Goal: Navigation & Orientation: Find specific page/section

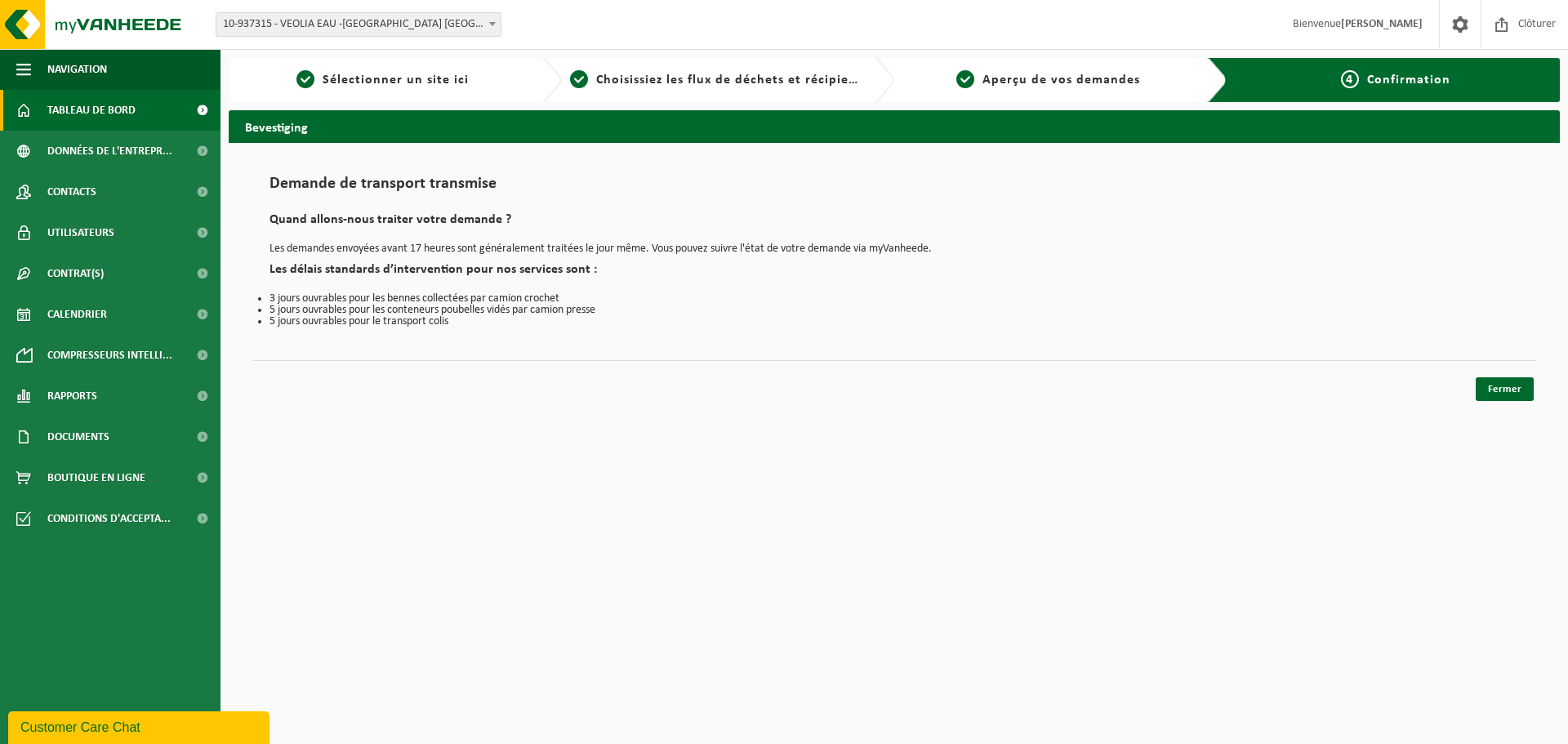
click at [120, 107] on span "Tableau de bord" at bounding box center [92, 110] width 88 height 41
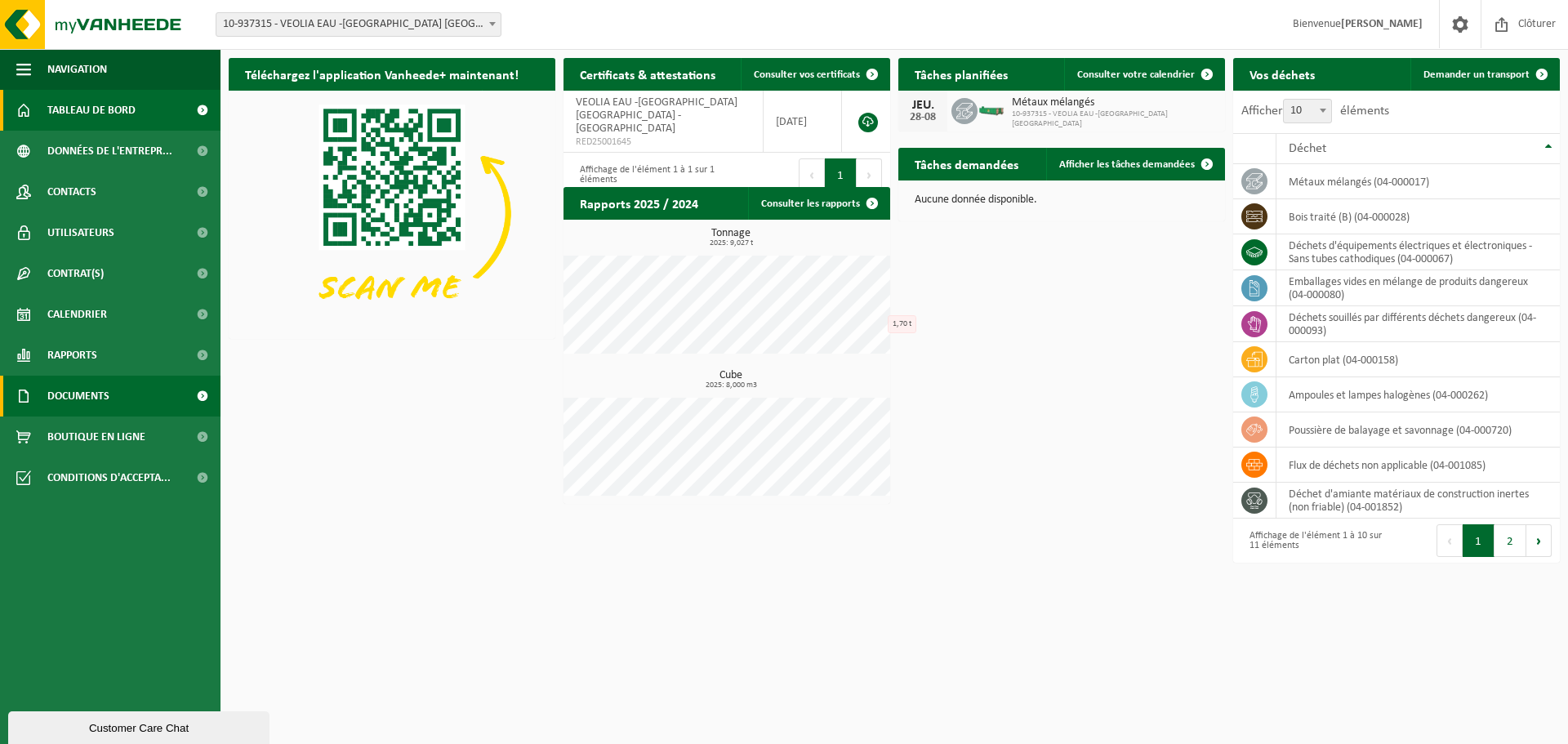
click at [88, 398] on span "Documents" at bounding box center [78, 396] width 62 height 41
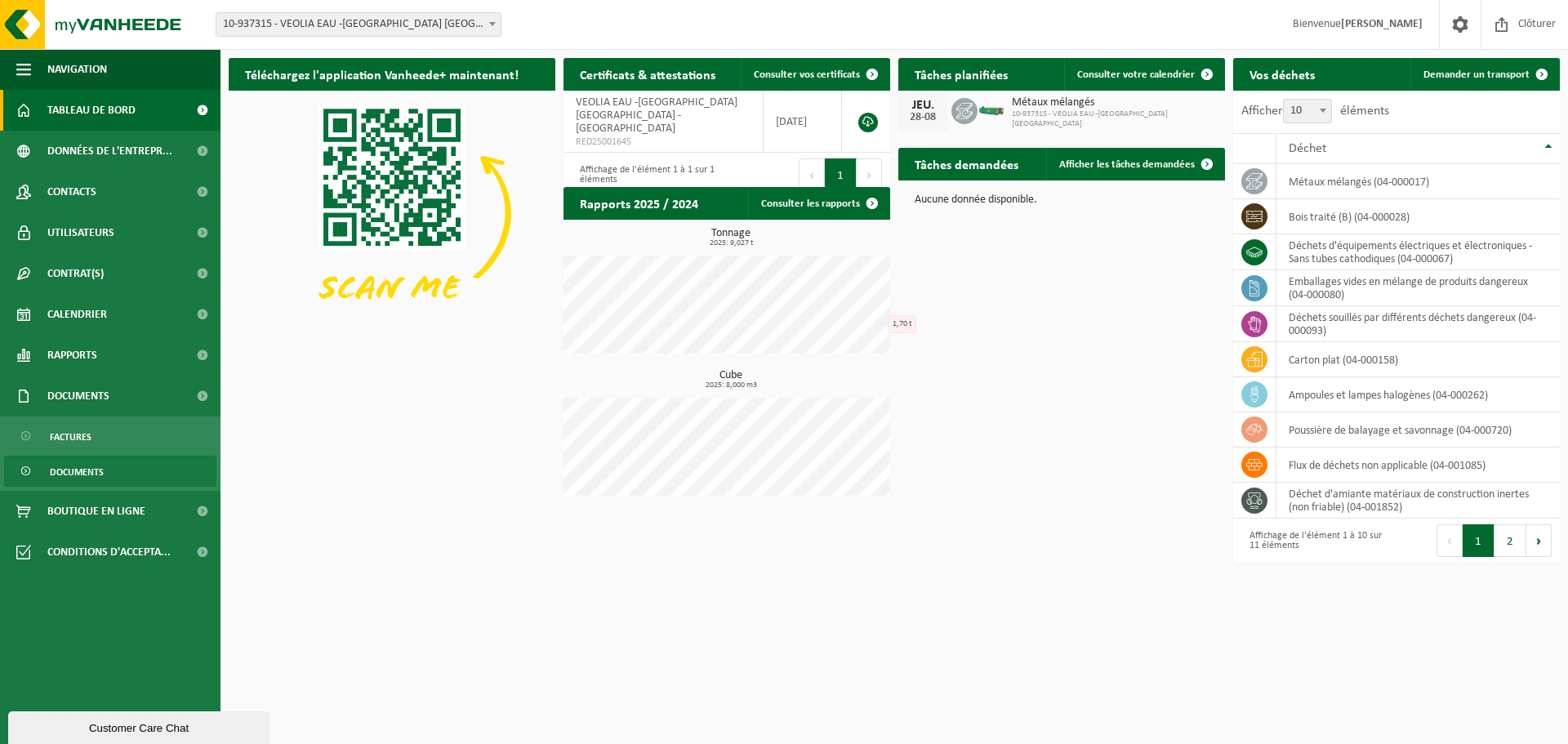
click at [70, 469] on span "Documents" at bounding box center [77, 472] width 54 height 31
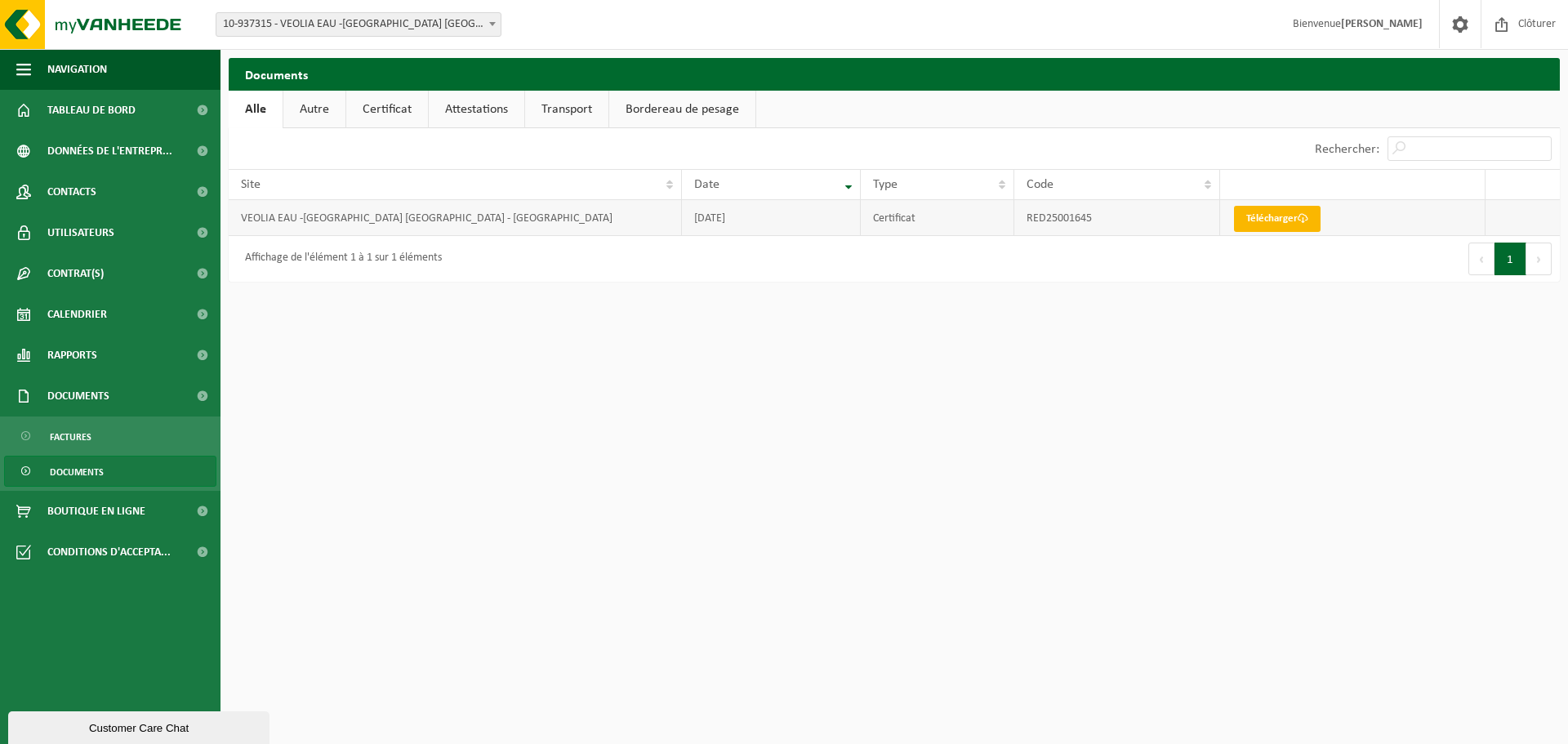
click at [1304, 221] on span at bounding box center [1302, 218] width 11 height 11
click at [79, 507] on span "Boutique en ligne" at bounding box center [96, 512] width 98 height 41
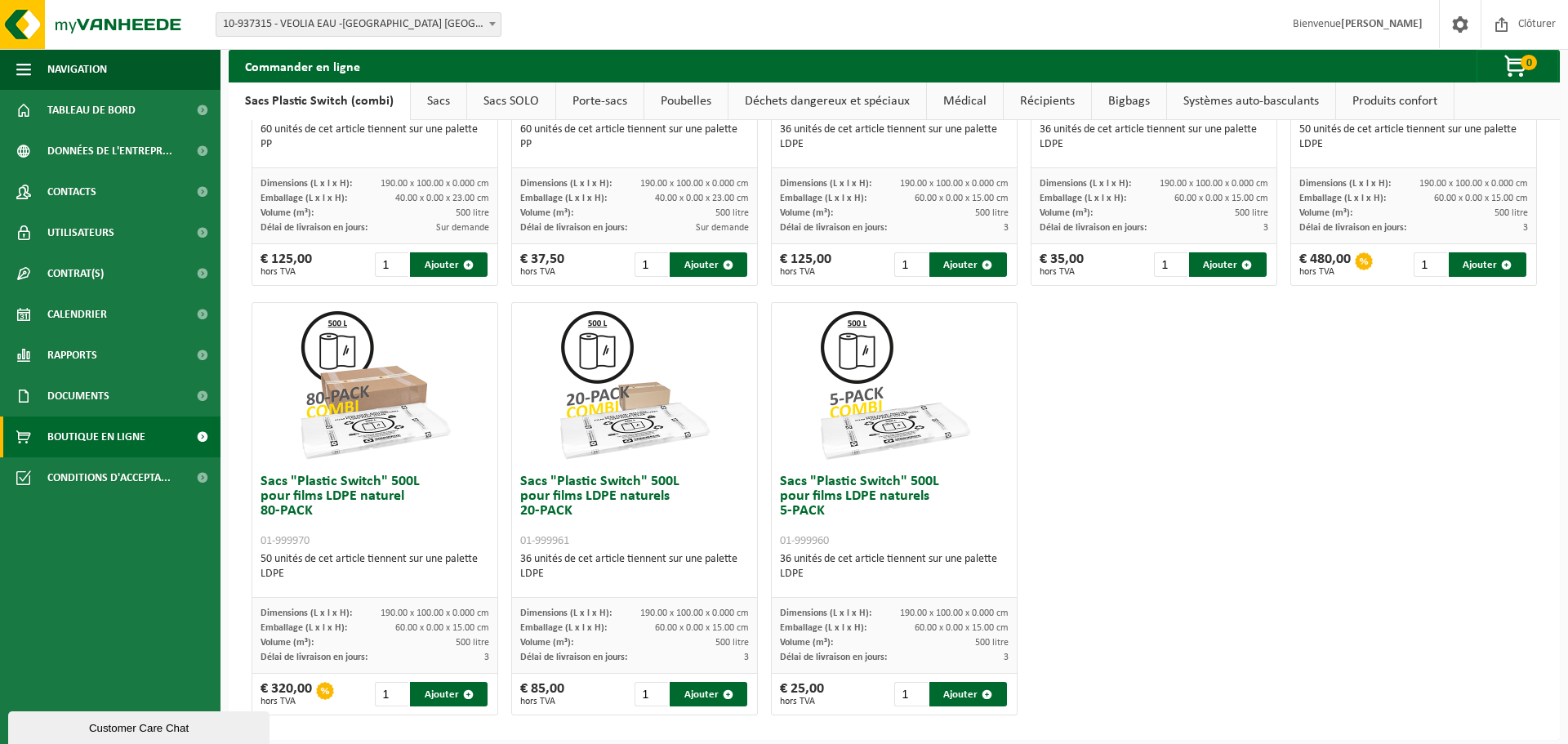
scroll to position [722, 0]
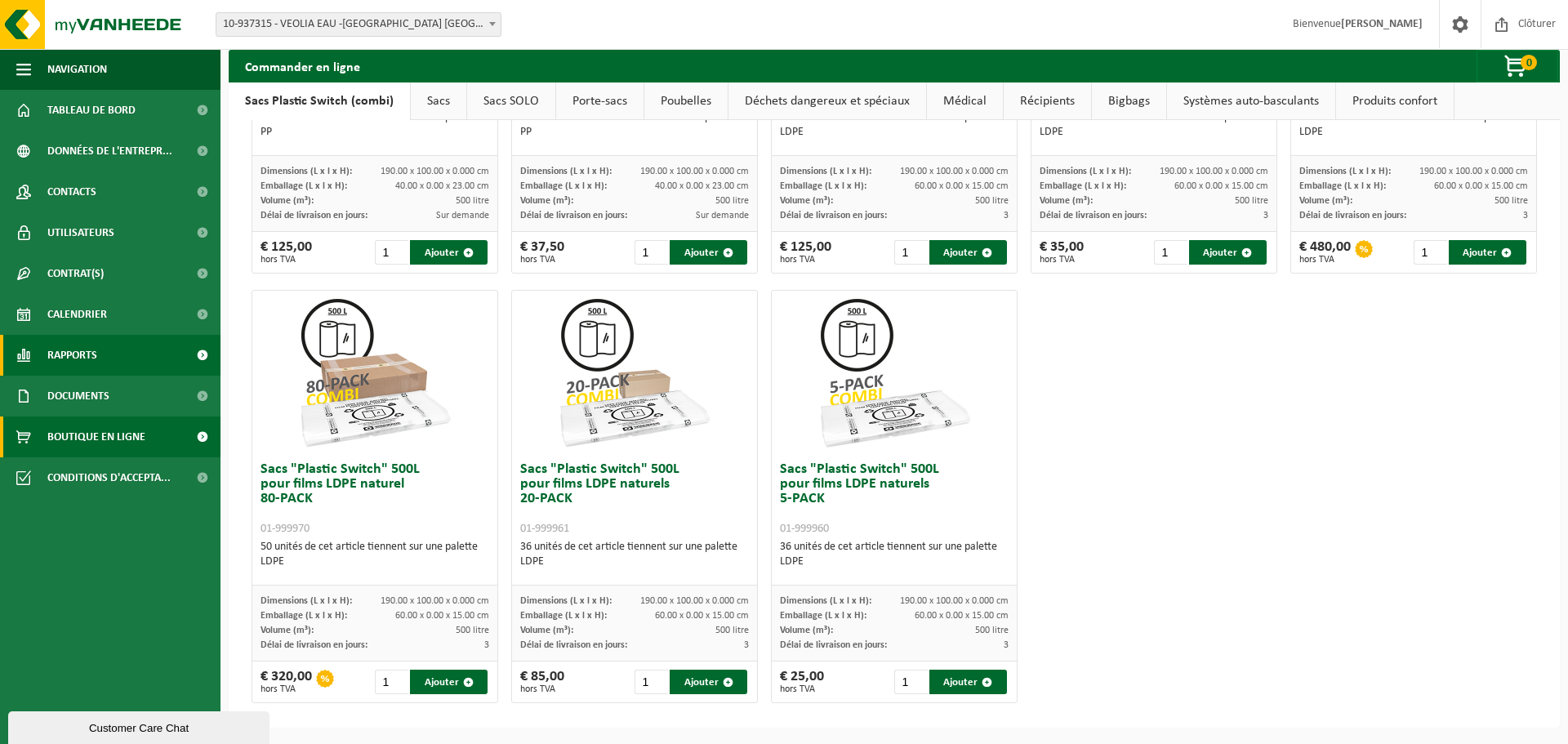
click at [80, 352] on span "Rapports" at bounding box center [72, 355] width 50 height 41
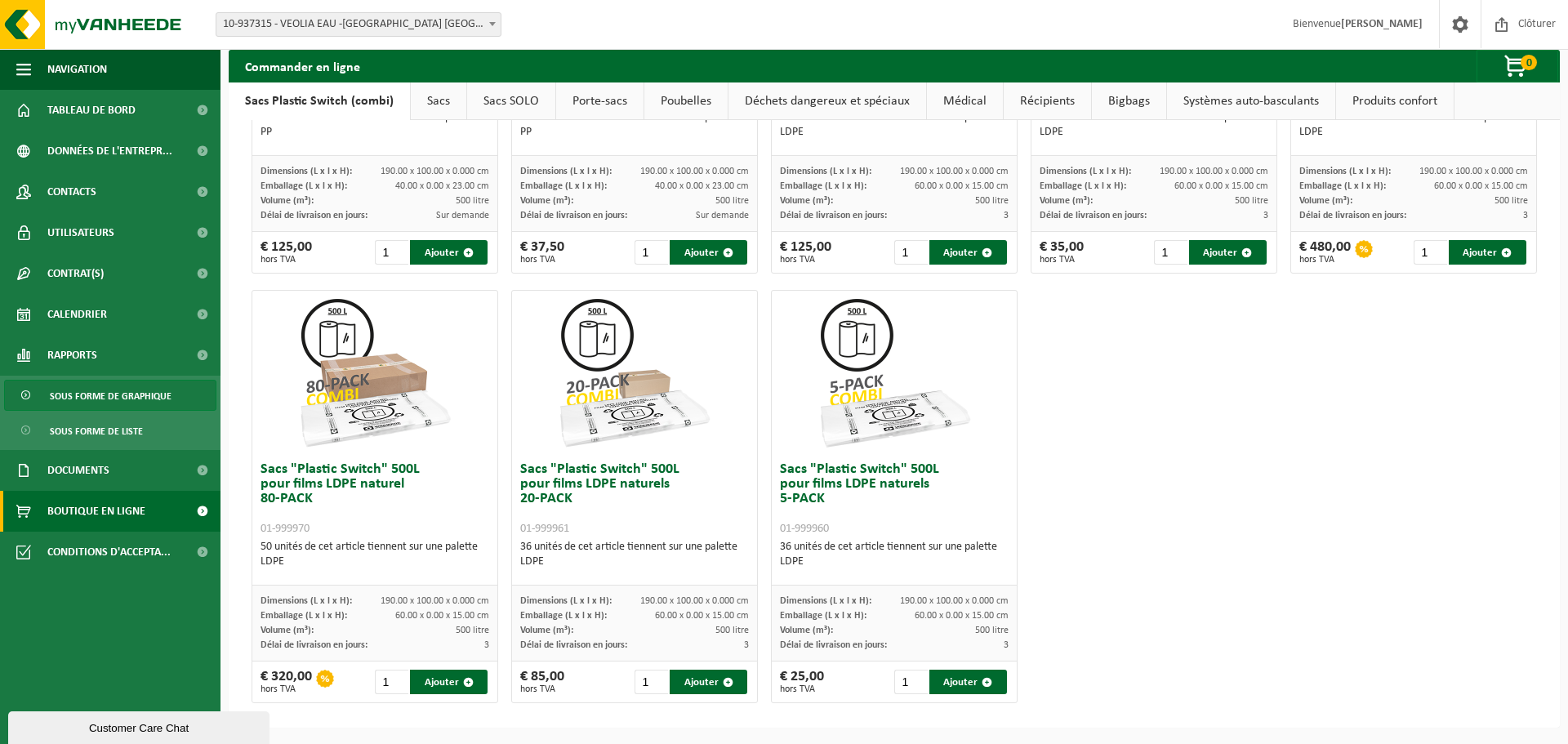
click at [73, 394] on span "Sous forme de graphique" at bounding box center [111, 395] width 121 height 31
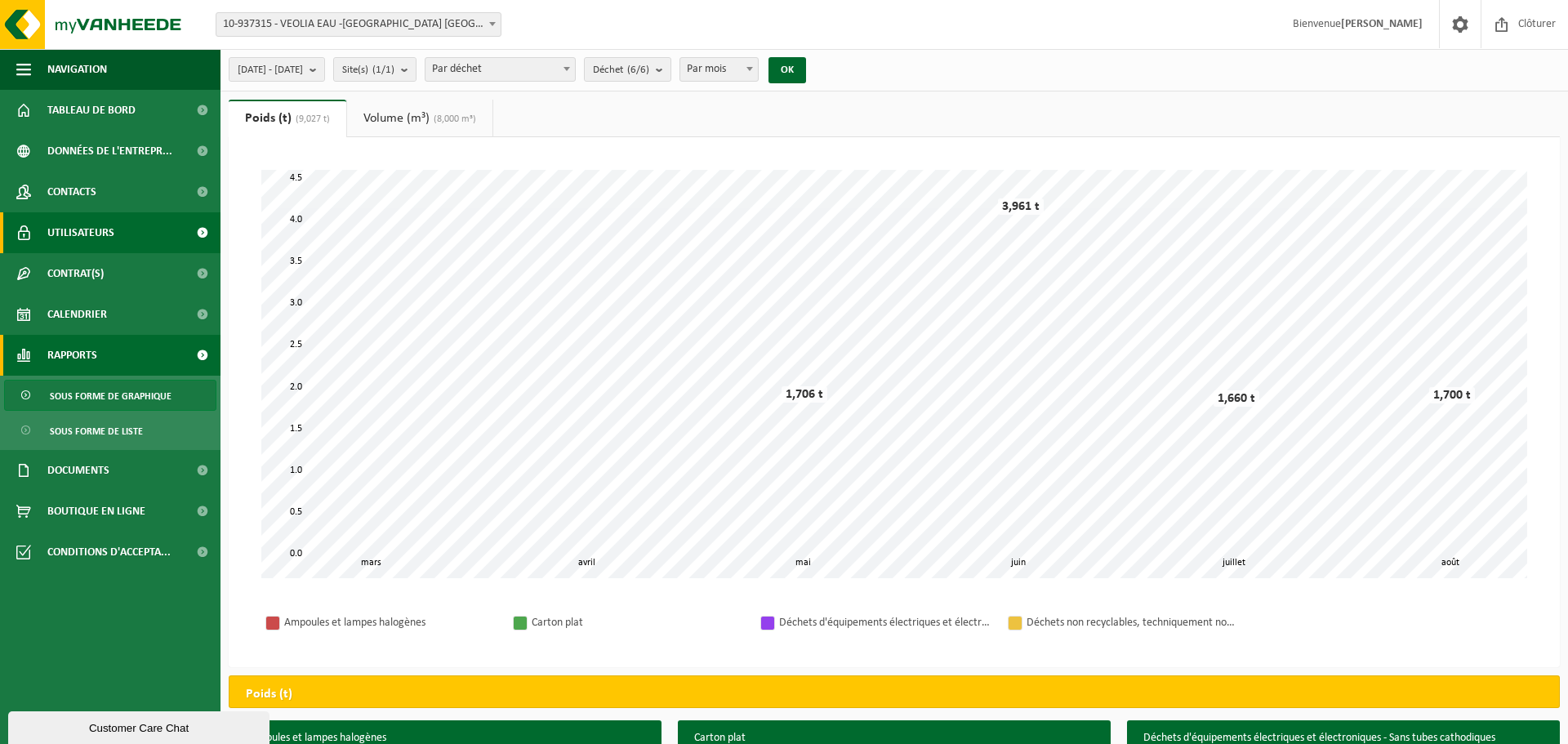
click at [118, 225] on link "Utilisateurs" at bounding box center [110, 232] width 221 height 41
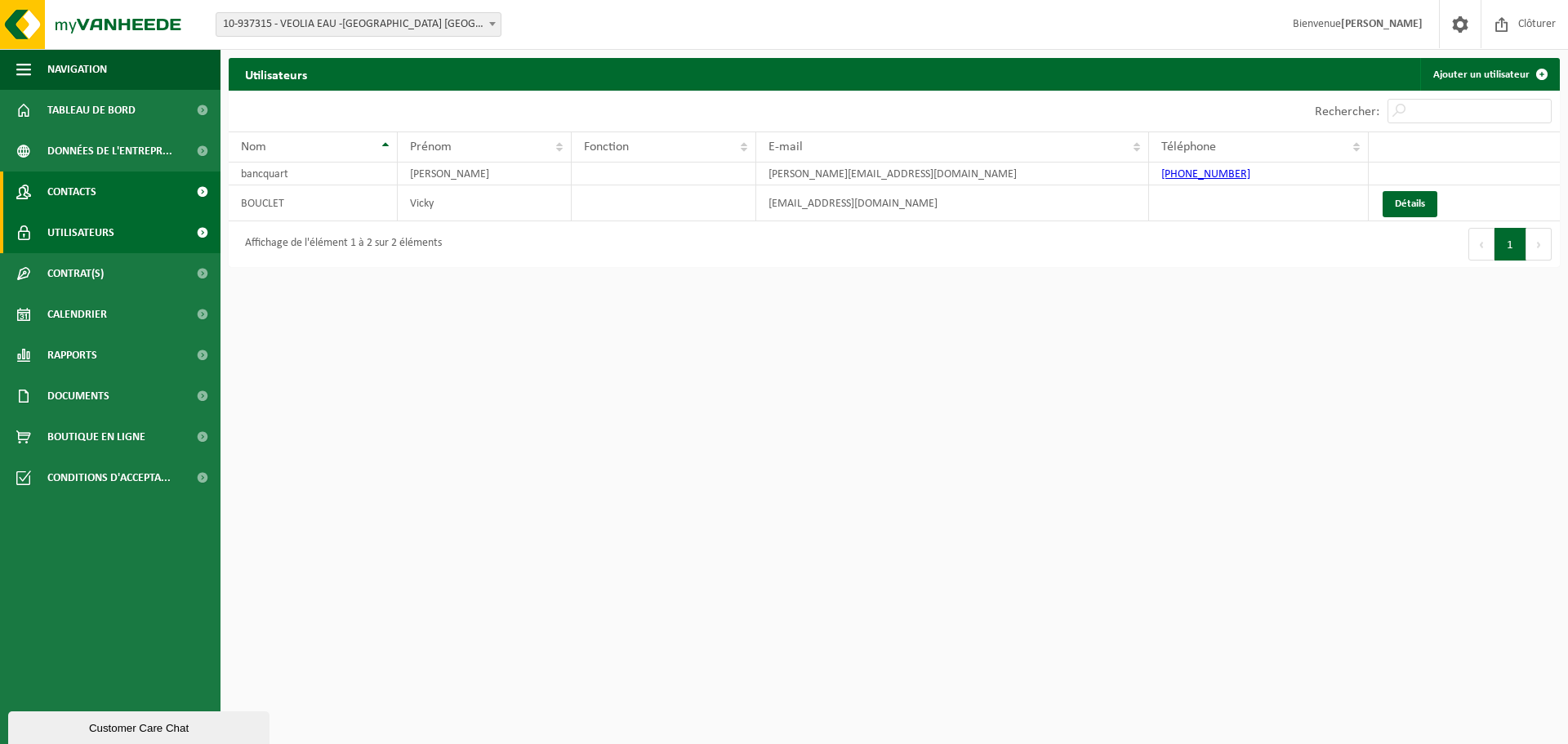
click at [136, 193] on link "Contacts" at bounding box center [110, 192] width 221 height 41
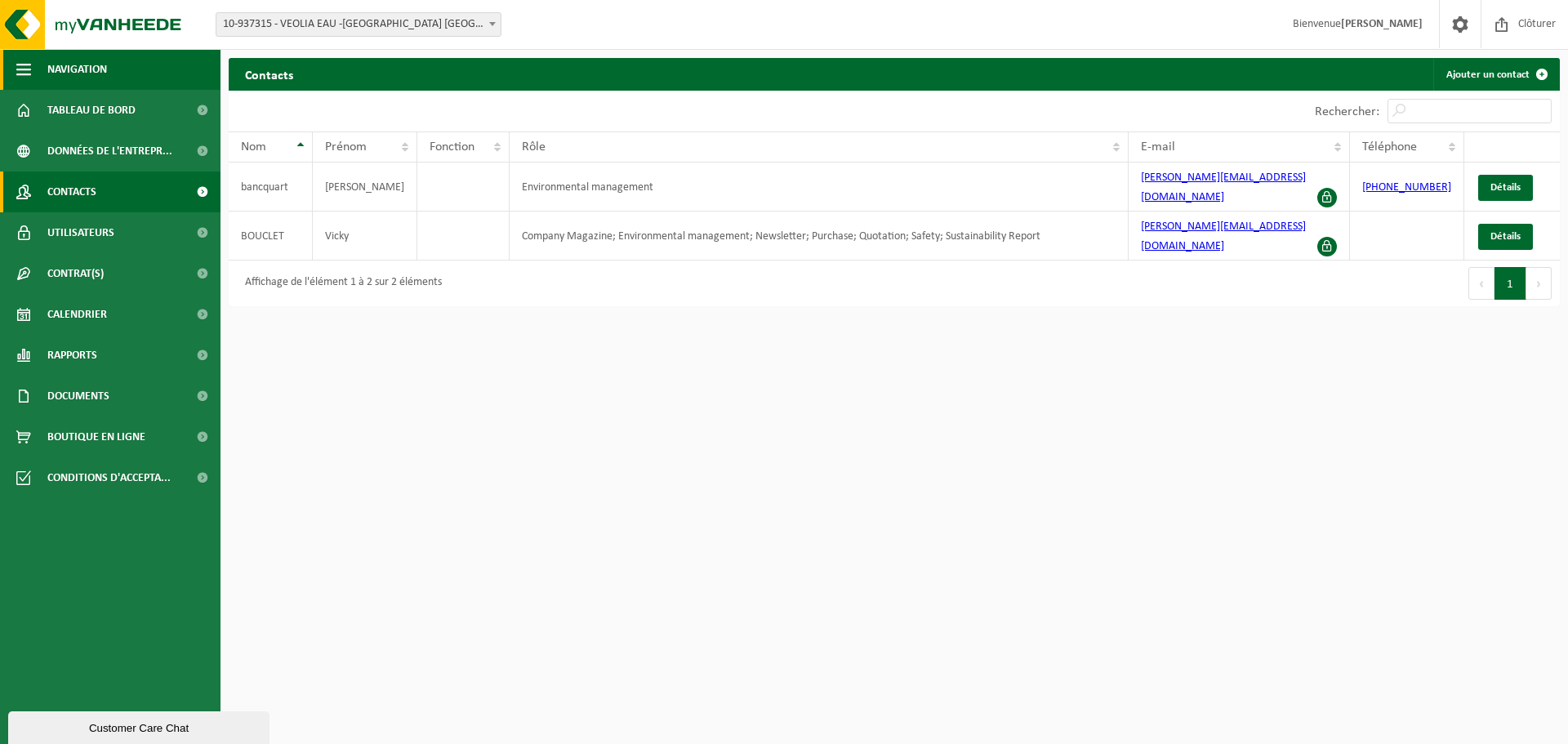
click at [25, 62] on span "button" at bounding box center [24, 70] width 15 height 41
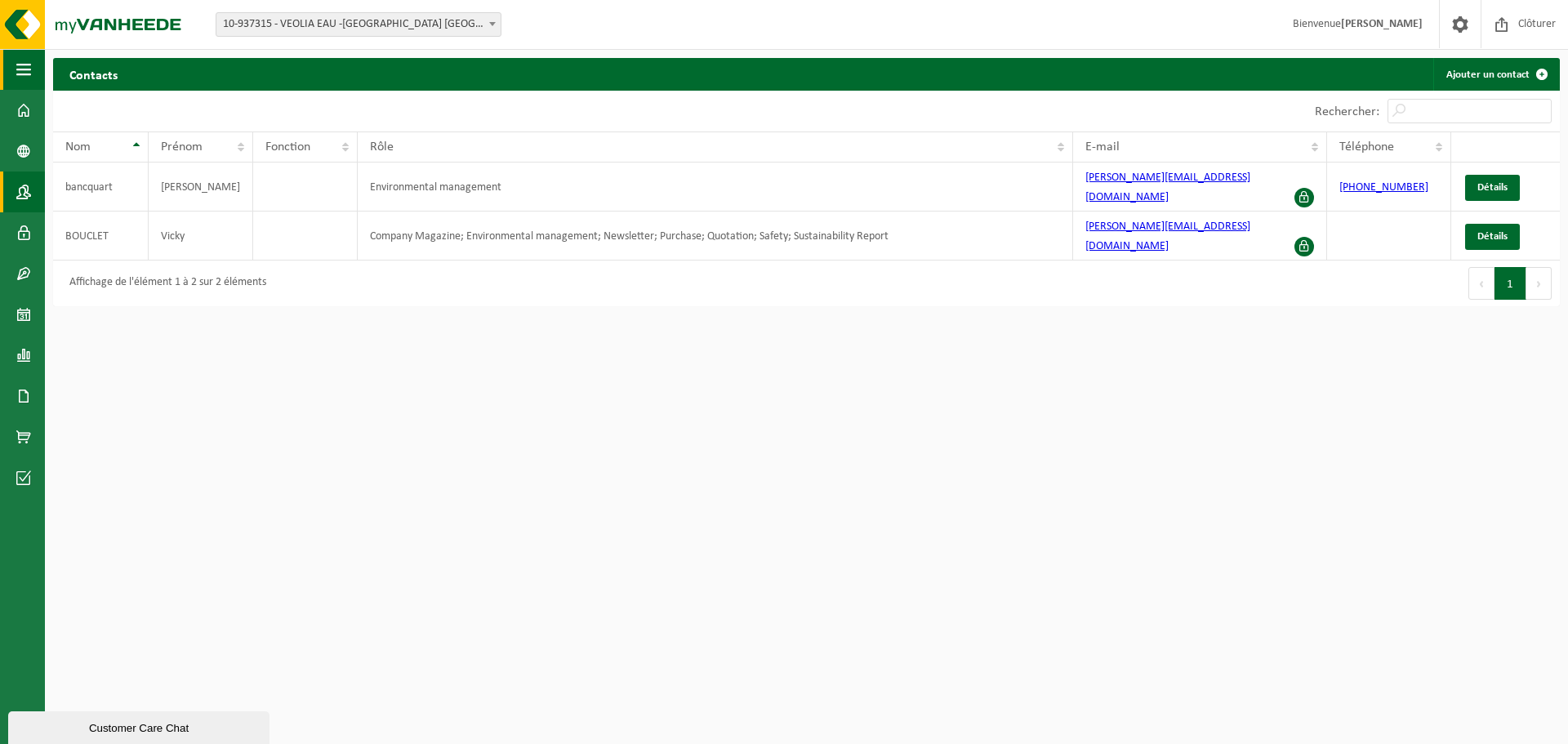
click at [25, 62] on span "button" at bounding box center [24, 70] width 15 height 41
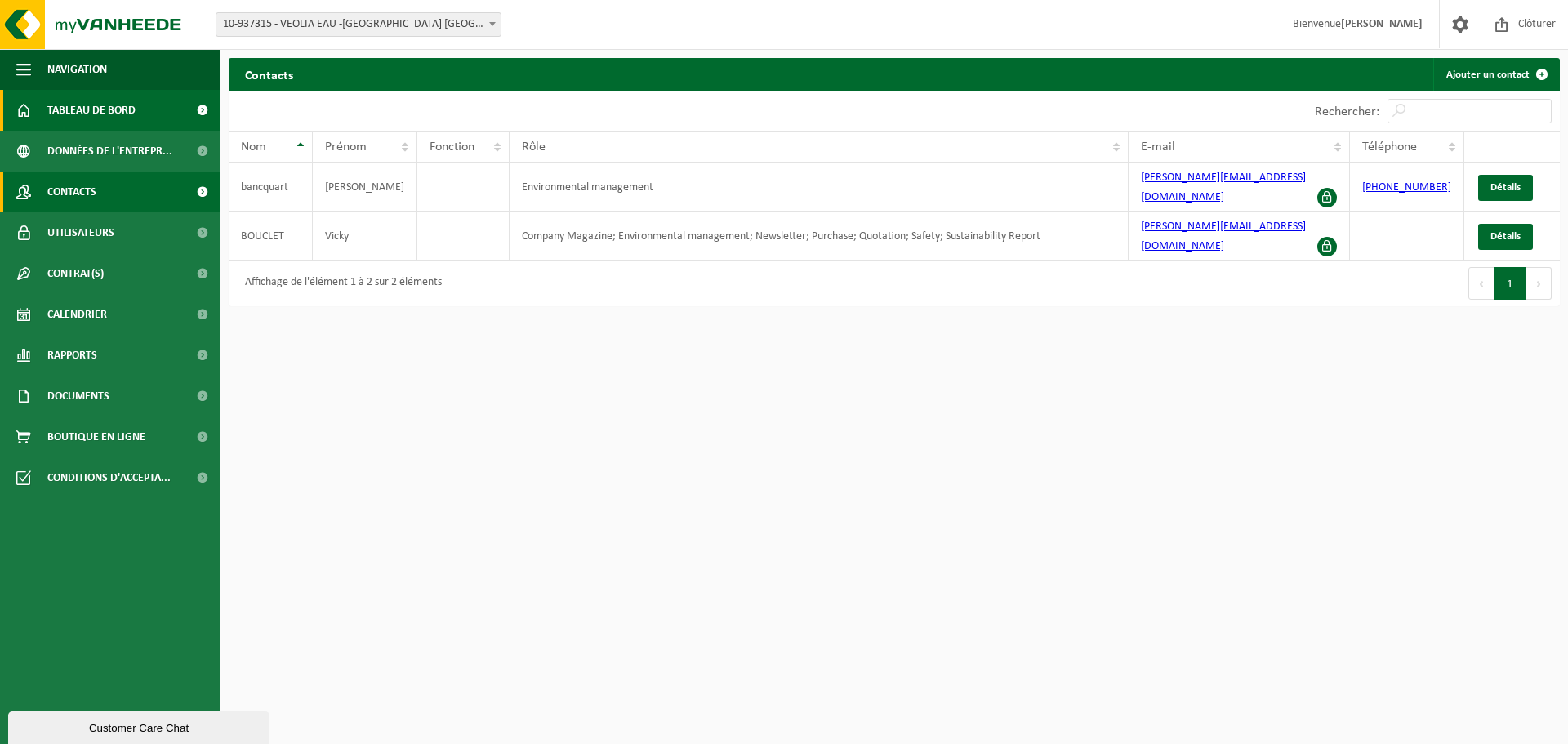
click at [84, 115] on span "Tableau de bord" at bounding box center [92, 110] width 88 height 41
